Goal: Task Accomplishment & Management: Complete application form

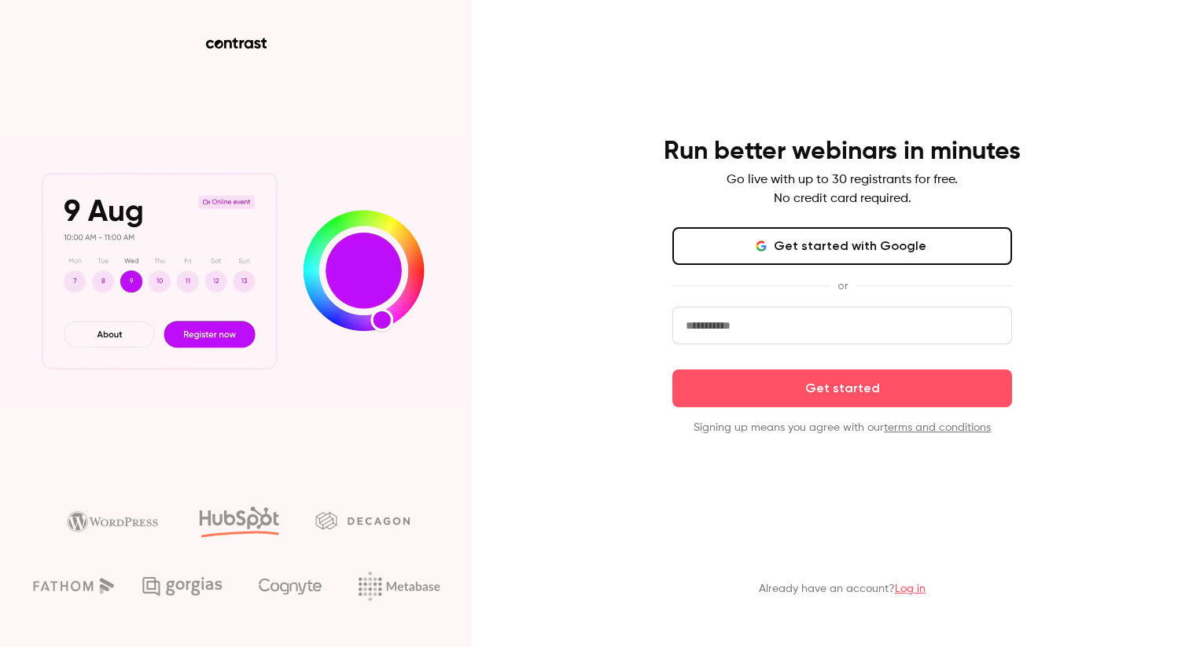
click at [782, 246] on button "Get started with Google" at bounding box center [842, 246] width 340 height 38
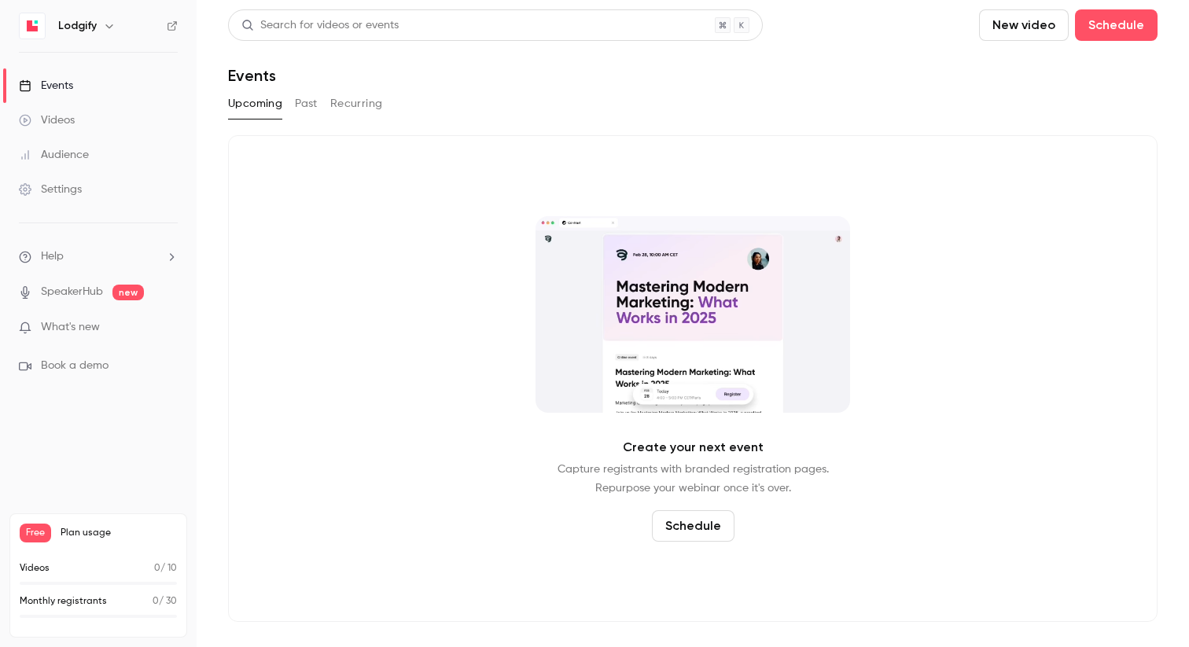
click at [64, 113] on div "Videos" at bounding box center [47, 120] width 56 height 16
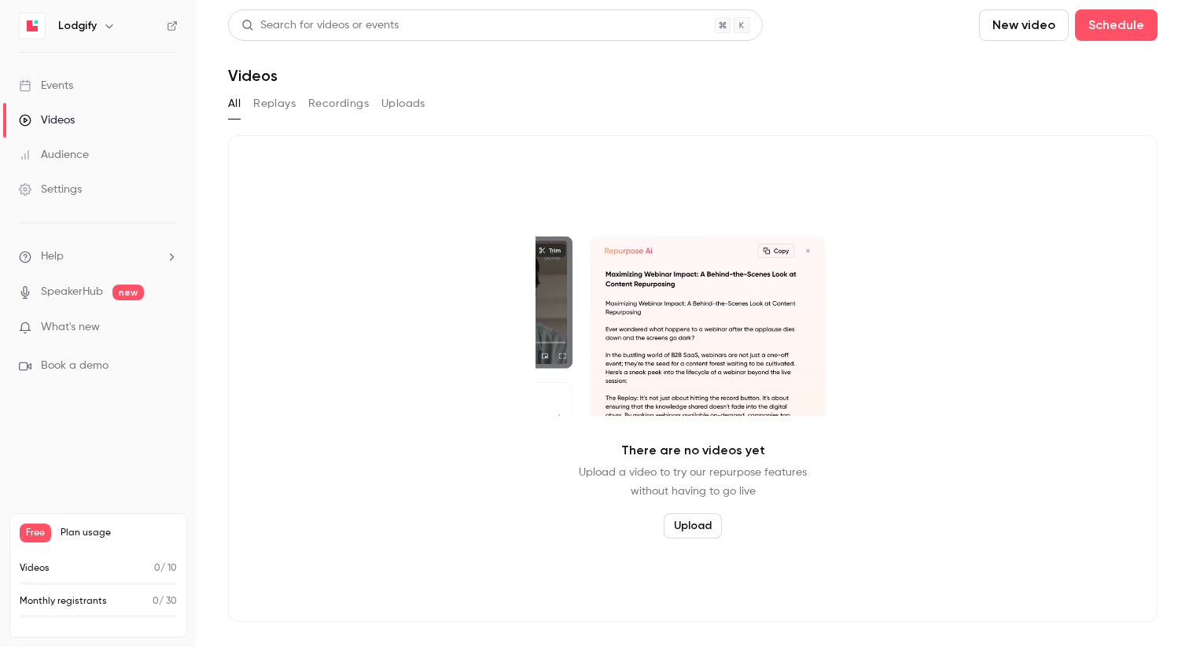
click at [1029, 29] on button "New video" at bounding box center [1024, 24] width 90 height 31
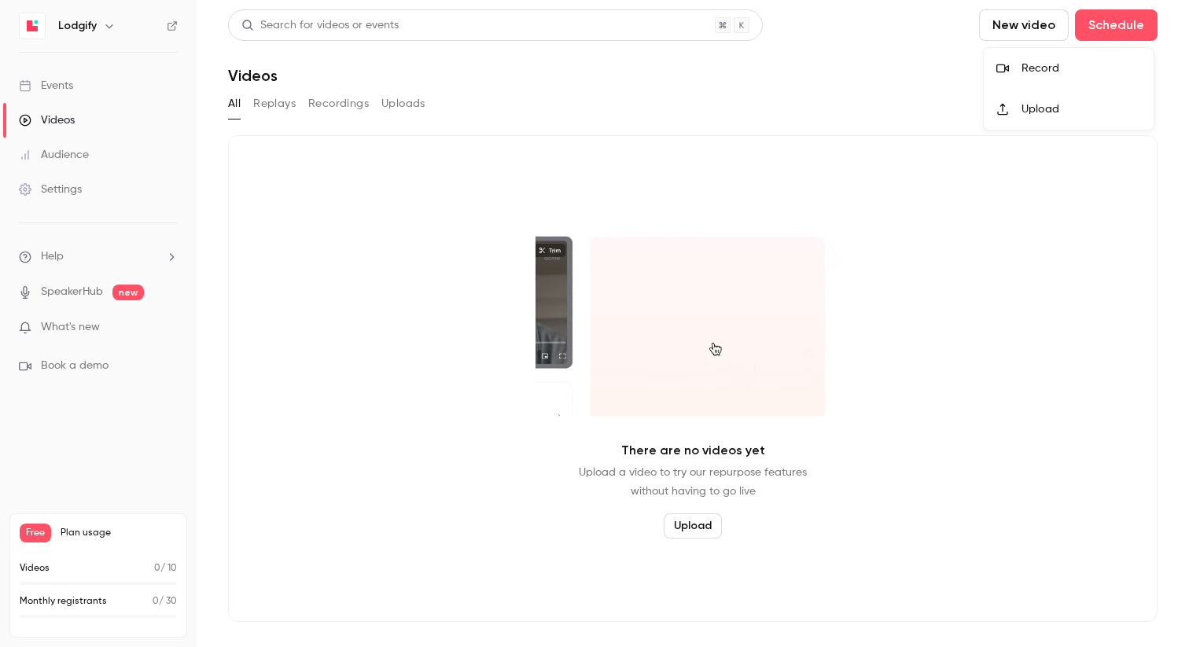
click at [1095, 26] on div at bounding box center [594, 323] width 1189 height 647
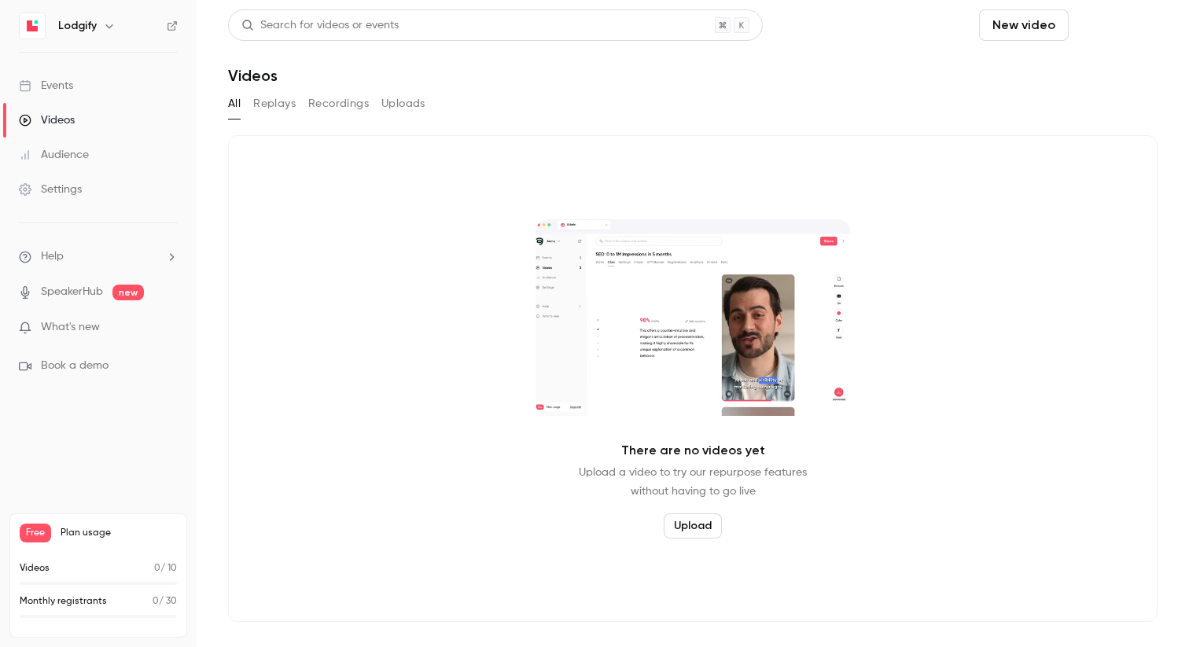
click at [1121, 28] on button "Schedule" at bounding box center [1116, 24] width 83 height 31
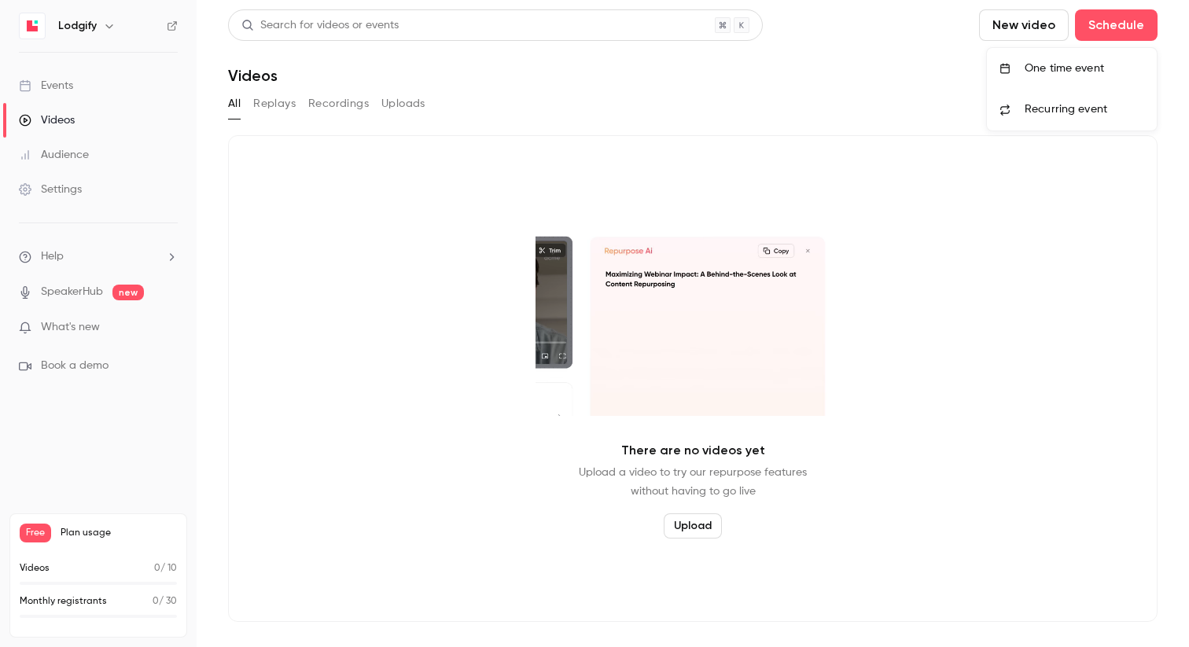
click at [393, 239] on div at bounding box center [594, 323] width 1189 height 647
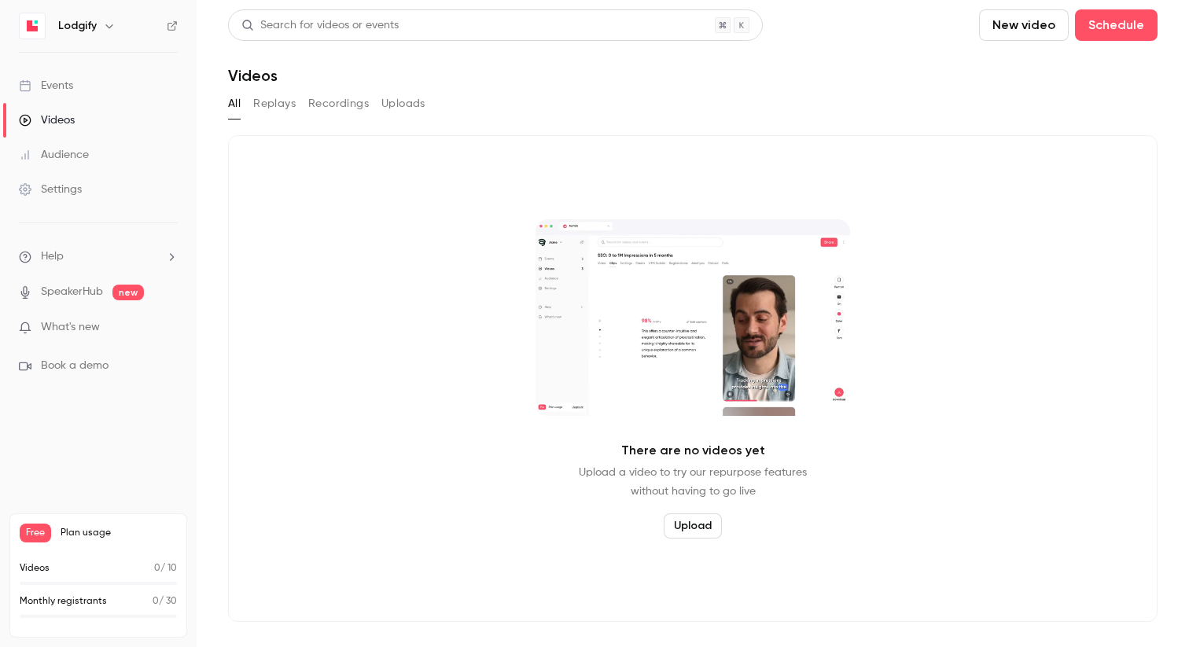
click at [68, 160] on div "Audience" at bounding box center [54, 155] width 70 height 16
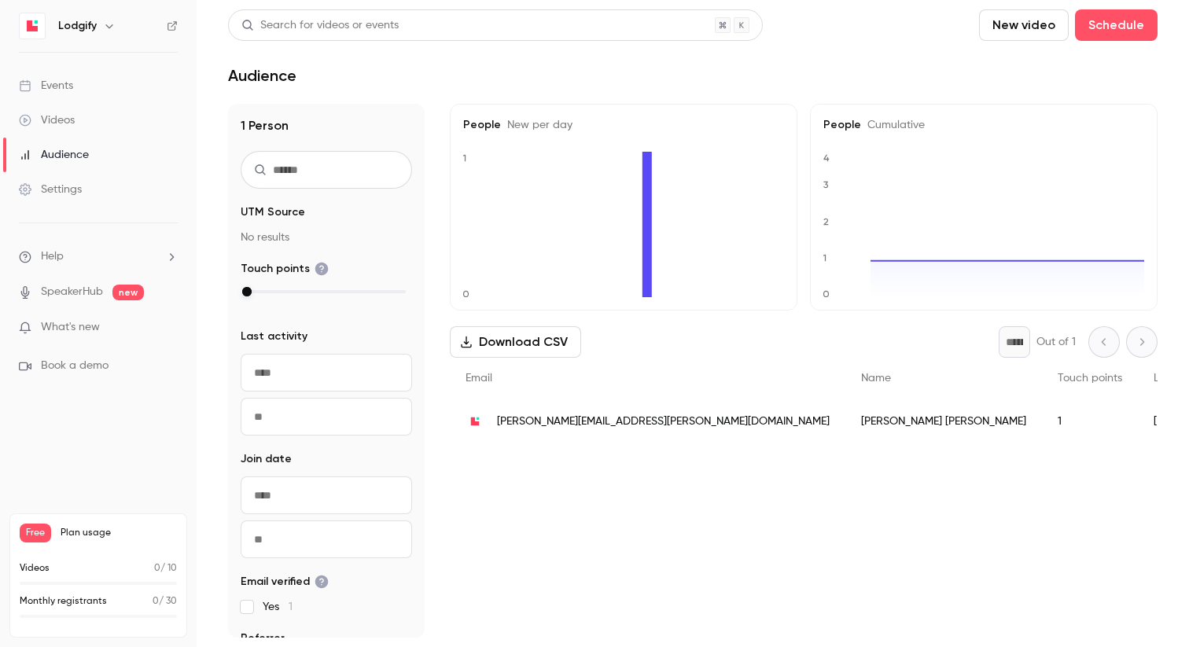
click at [62, 84] on div "Events" at bounding box center [46, 86] width 54 height 16
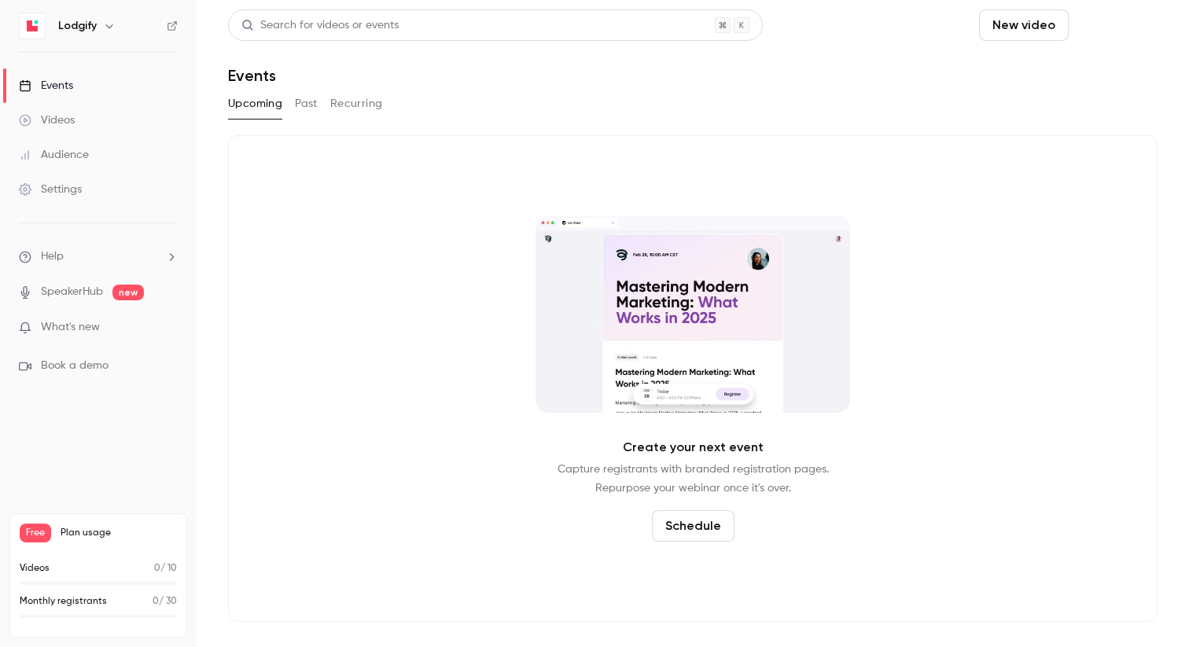
click at [1117, 29] on button "Schedule" at bounding box center [1116, 24] width 83 height 31
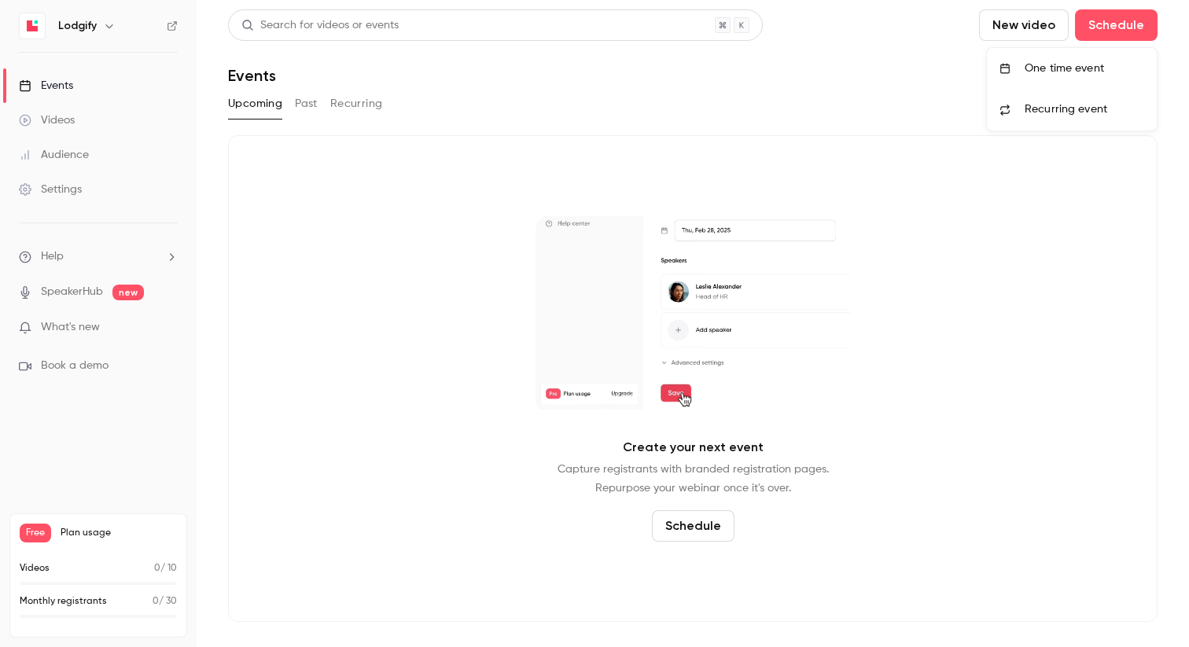
click at [1041, 70] on div "One time event" at bounding box center [1085, 69] width 120 height 16
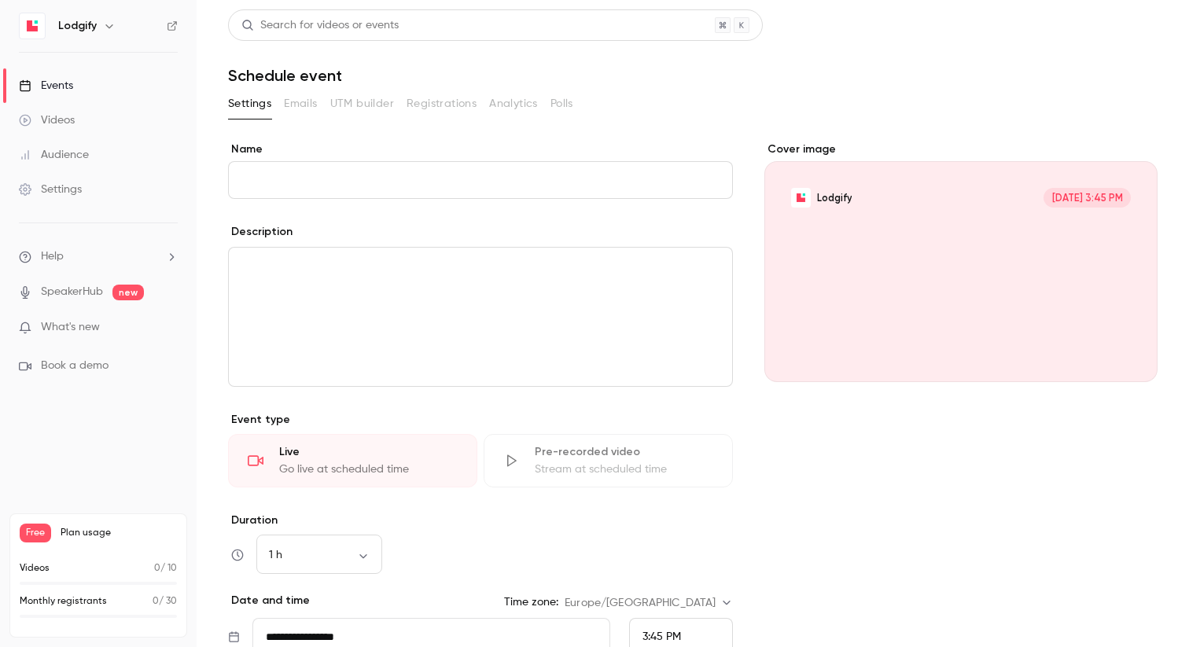
click at [312, 193] on input "Name" at bounding box center [480, 180] width 505 height 38
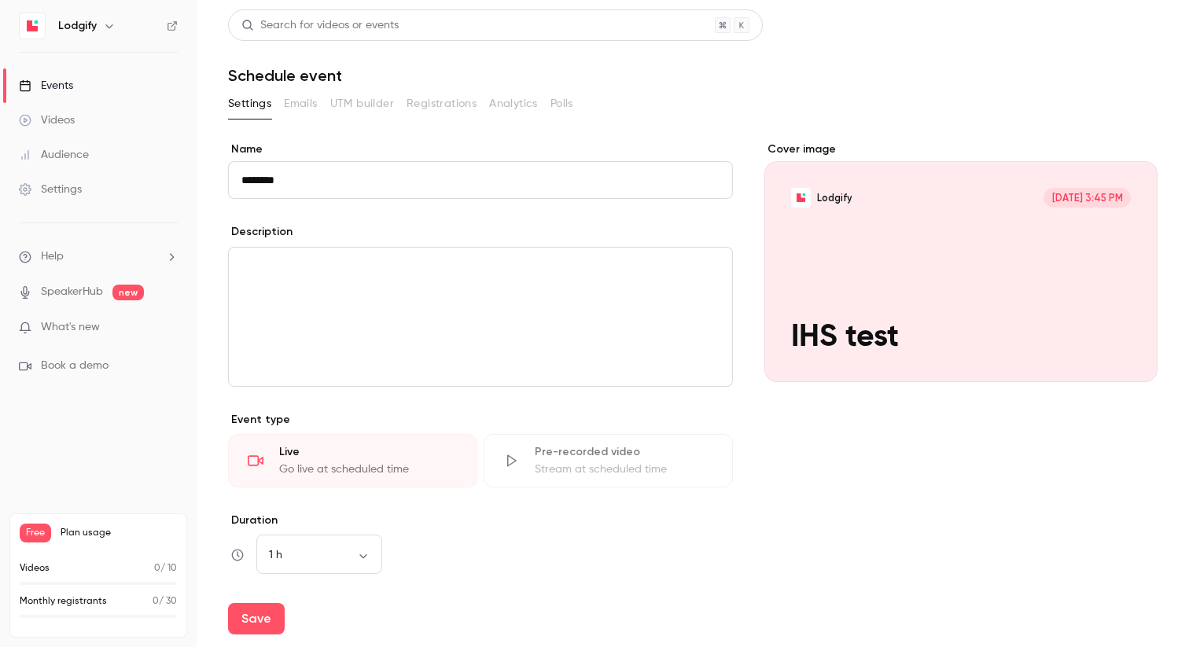
type input "********"
click at [345, 317] on div "editor" at bounding box center [480, 317] width 503 height 138
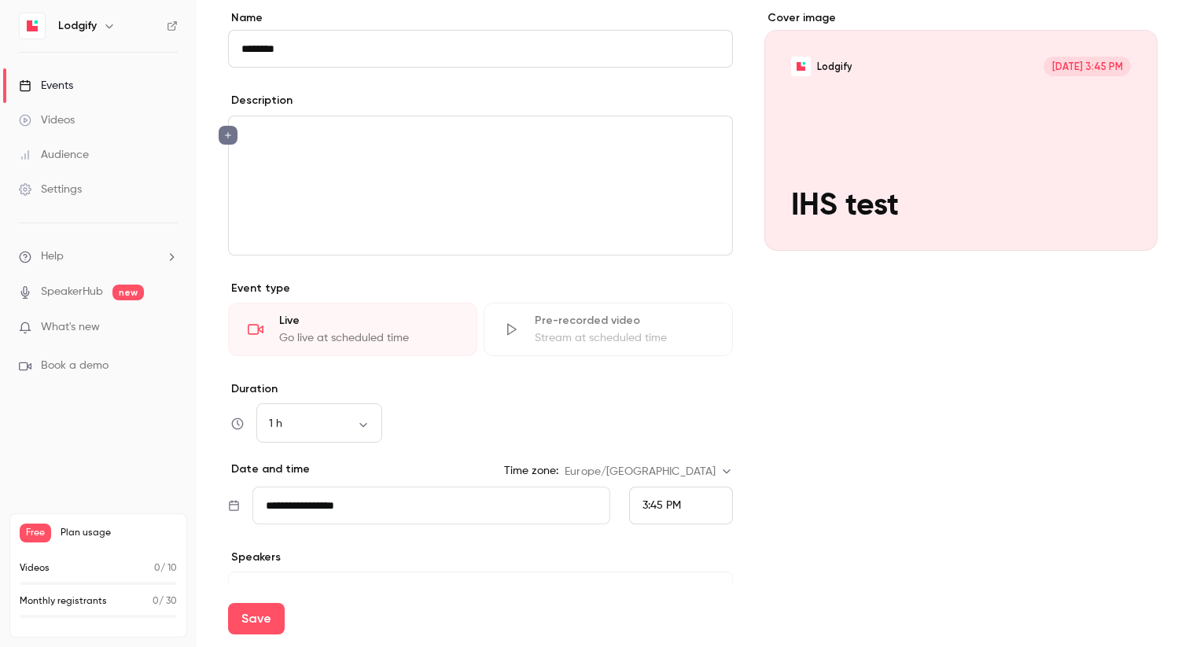
scroll to position [156, 0]
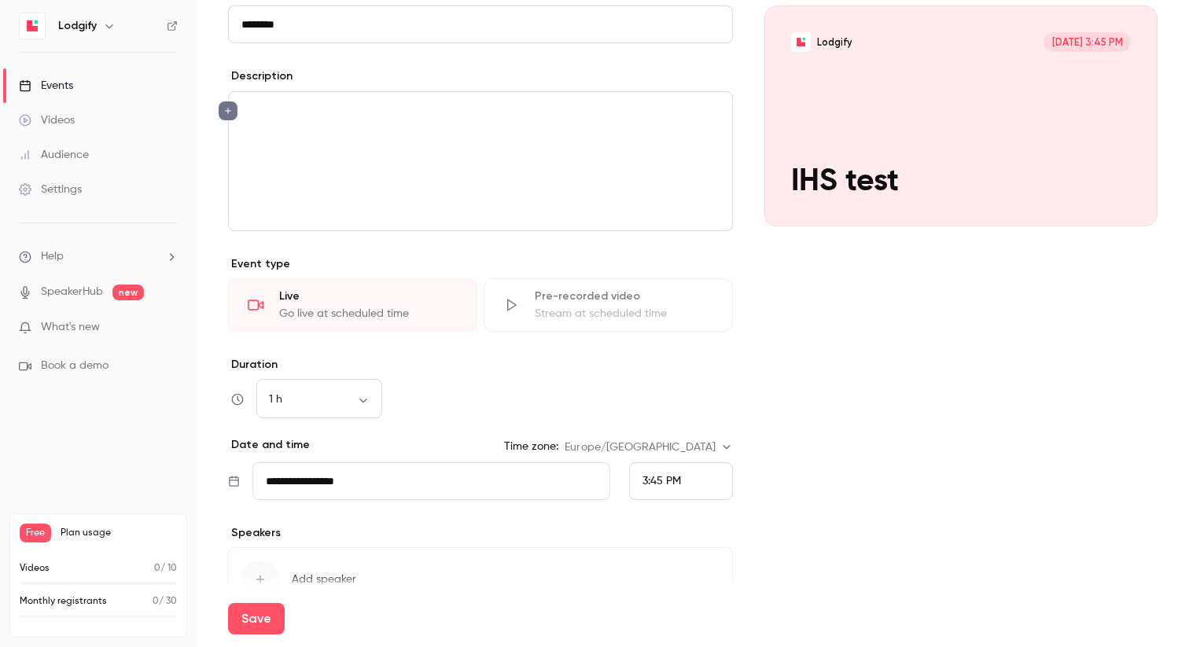
click at [587, 332] on div "**********" at bounding box center [480, 321] width 505 height 670
click at [590, 310] on div "Stream at scheduled time" at bounding box center [624, 314] width 179 height 16
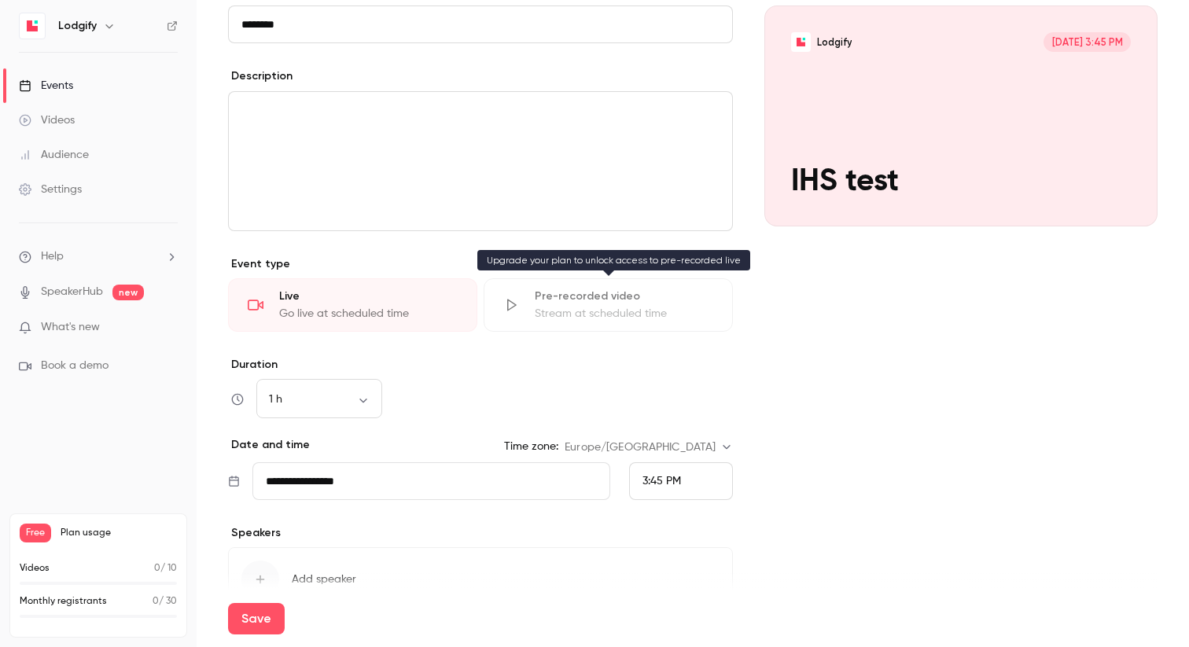
click at [537, 315] on div "Stream at scheduled time" at bounding box center [624, 314] width 179 height 16
click at [583, 289] on div "Pre-recorded video" at bounding box center [624, 297] width 179 height 16
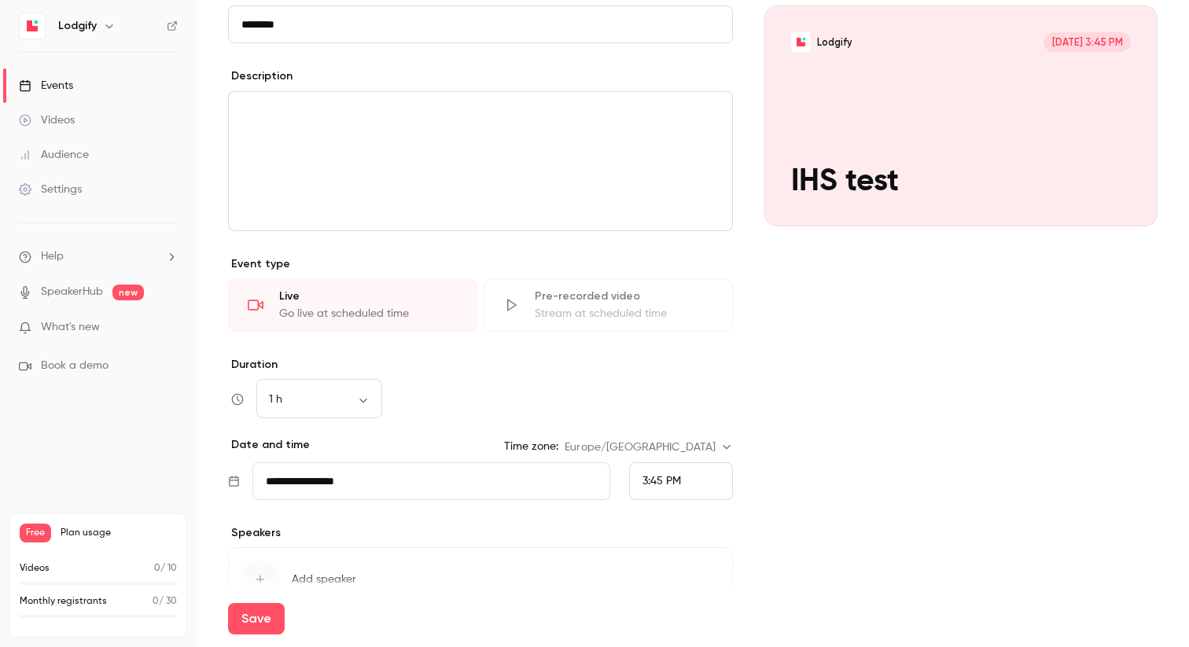
click at [532, 290] on div "Pre-recorded video Stream at scheduled time" at bounding box center [608, 304] width 249 height 53
click at [75, 293] on link "SpeakerHub" at bounding box center [72, 292] width 62 height 17
click at [85, 285] on link "SpeakerHub" at bounding box center [72, 292] width 62 height 17
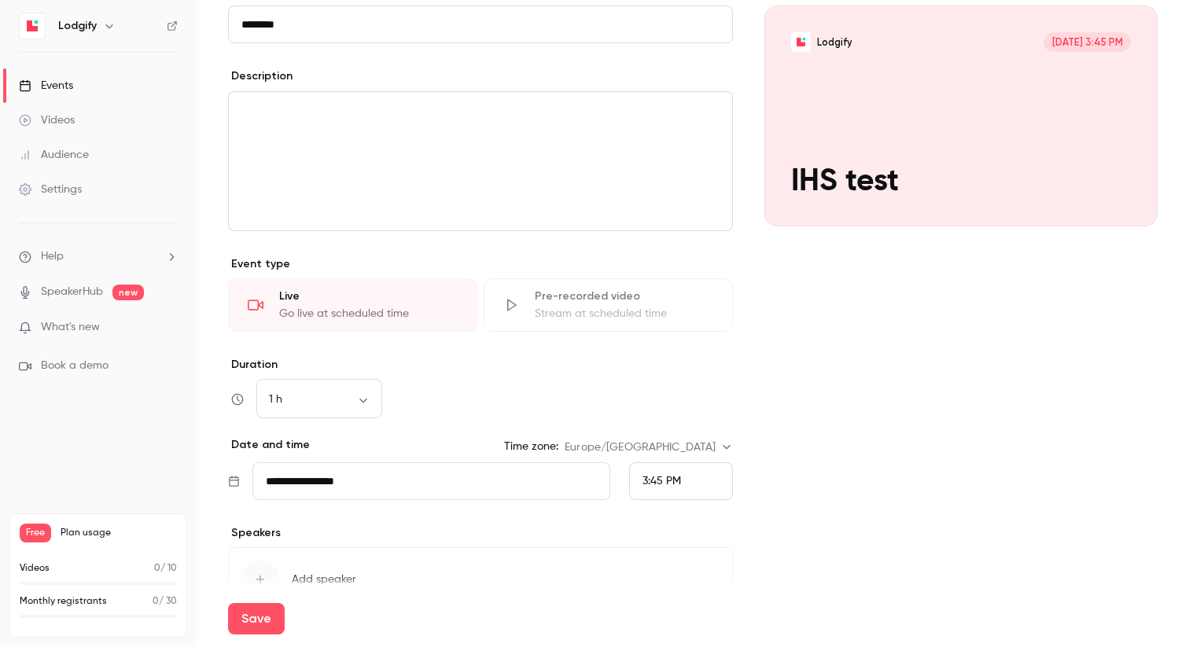
click at [78, 118] on link "Videos" at bounding box center [98, 120] width 197 height 35
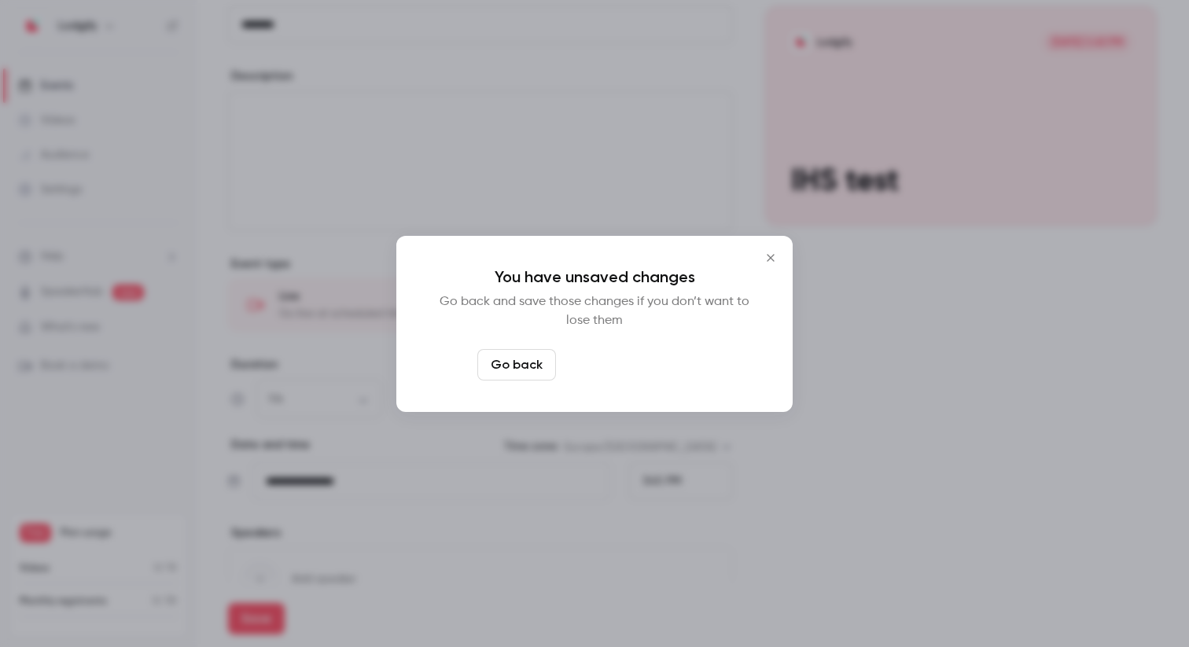
click at [599, 355] on button "Leave page anyway" at bounding box center [636, 364] width 149 height 31
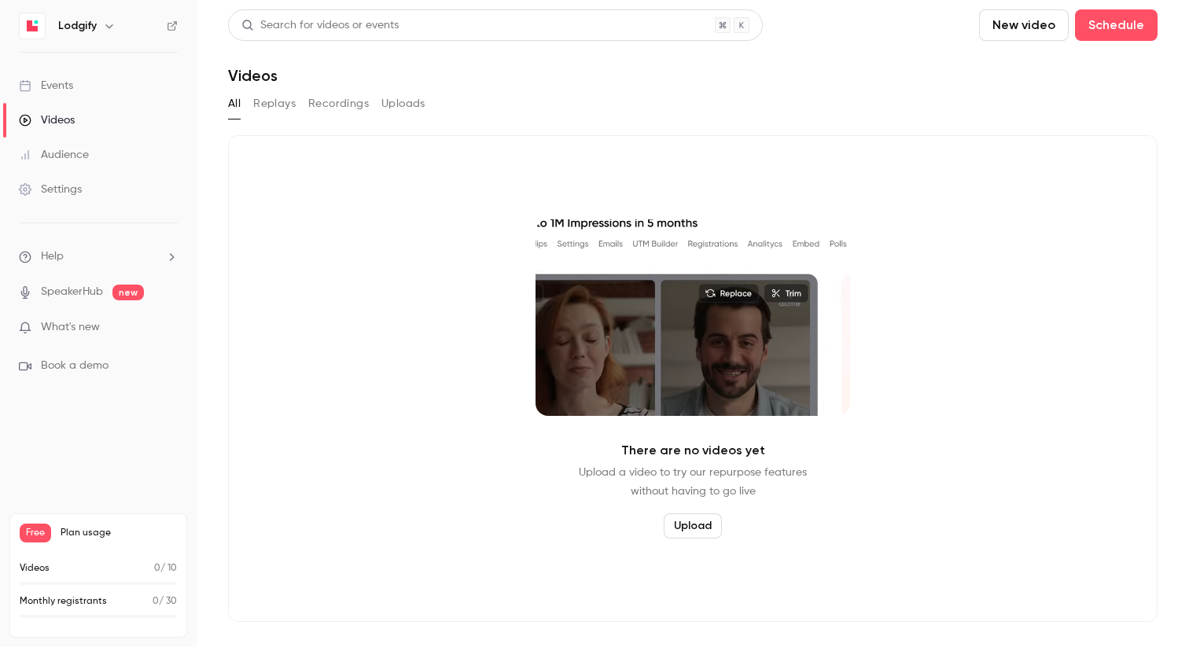
click at [70, 90] on div "Events" at bounding box center [46, 86] width 54 height 16
